Goal: Transaction & Acquisition: Purchase product/service

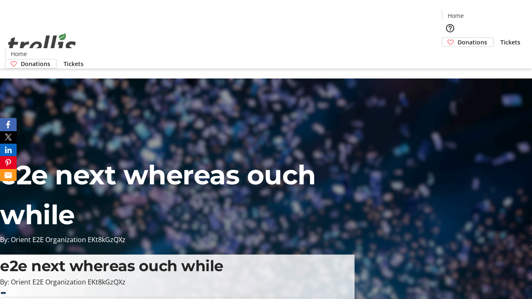
click at [458, 38] on span "Donations" at bounding box center [473, 42] width 30 height 9
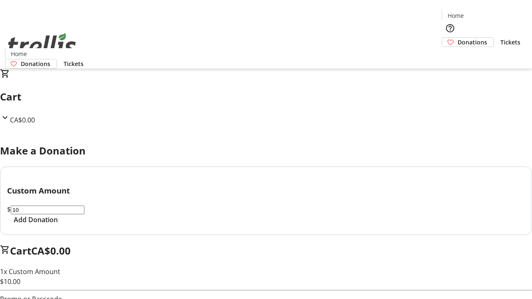
select select "CA"
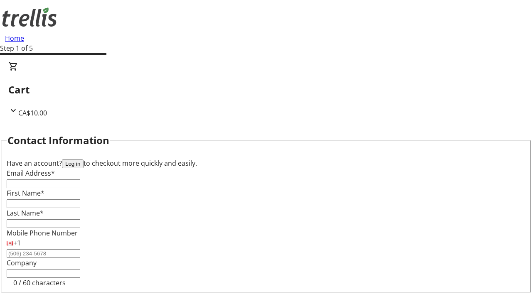
click at [84, 160] on button "Log in" at bounding box center [73, 164] width 22 height 9
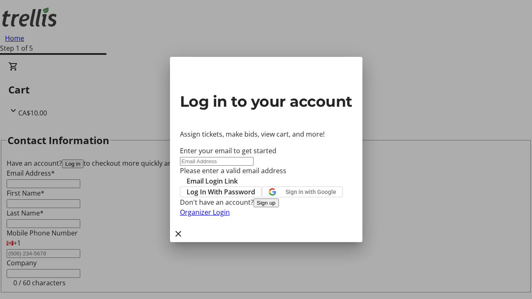
click at [279, 207] on button "Sign up" at bounding box center [266, 203] width 25 height 9
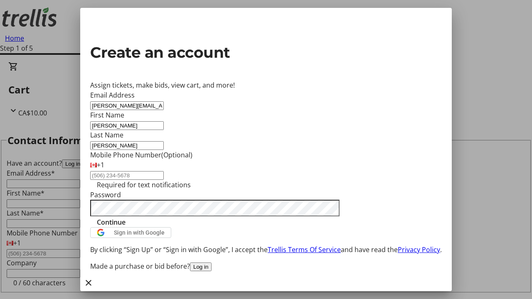
click at [126, 227] on span "Continue" at bounding box center [111, 222] width 29 height 10
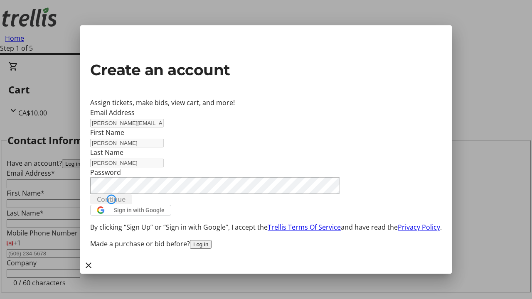
type input "[PERSON_NAME][EMAIL_ADDRESS][DOMAIN_NAME]"
type input "[PERSON_NAME]"
type input "[STREET_ADDRESS][PERSON_NAME]"
type input "Kelowna"
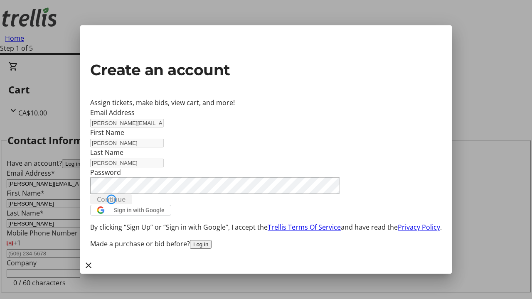
select select "CA"
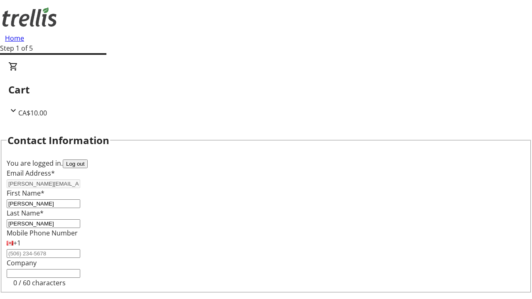
scroll to position [111, 0]
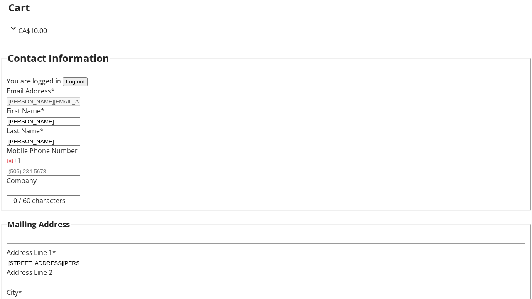
select select "BC"
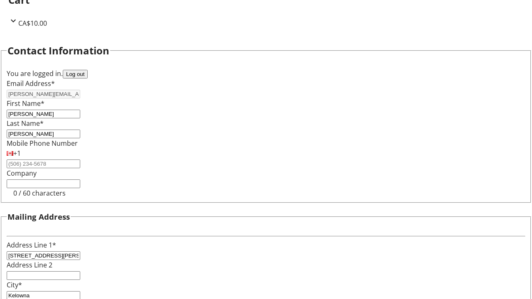
type input "Kelowna"
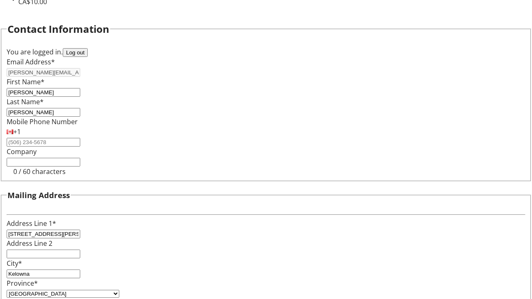
type input "V1Y 0C2"
select select "BC"
select select "CA"
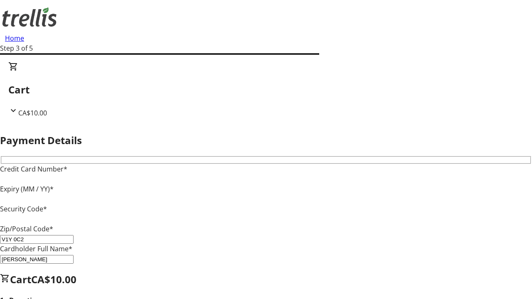
type input "V1Y 0C2"
